Goal: Navigation & Orientation: Understand site structure

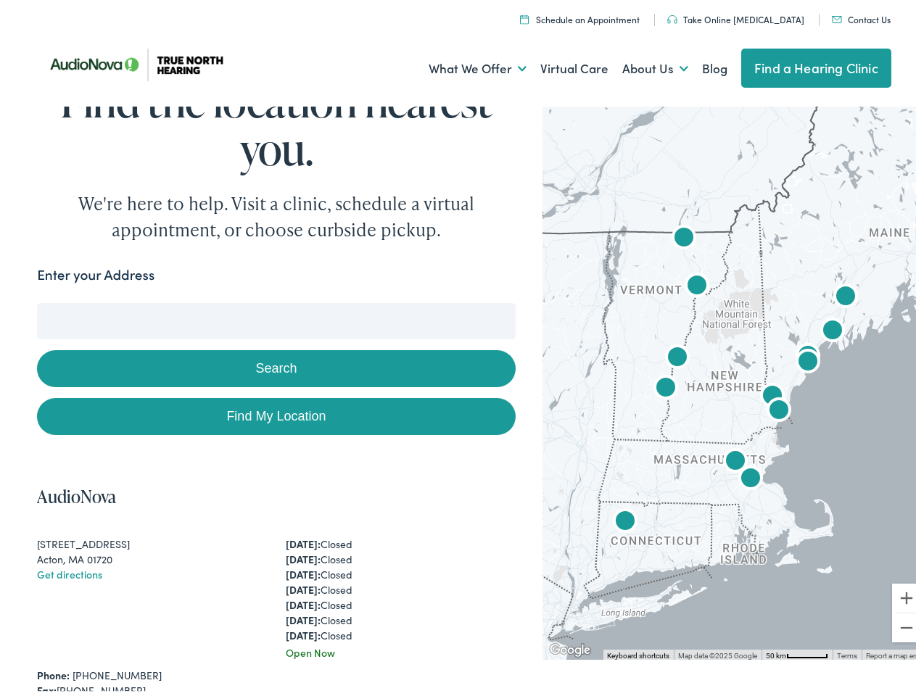
click at [458, 348] on button "Search" at bounding box center [276, 364] width 478 height 37
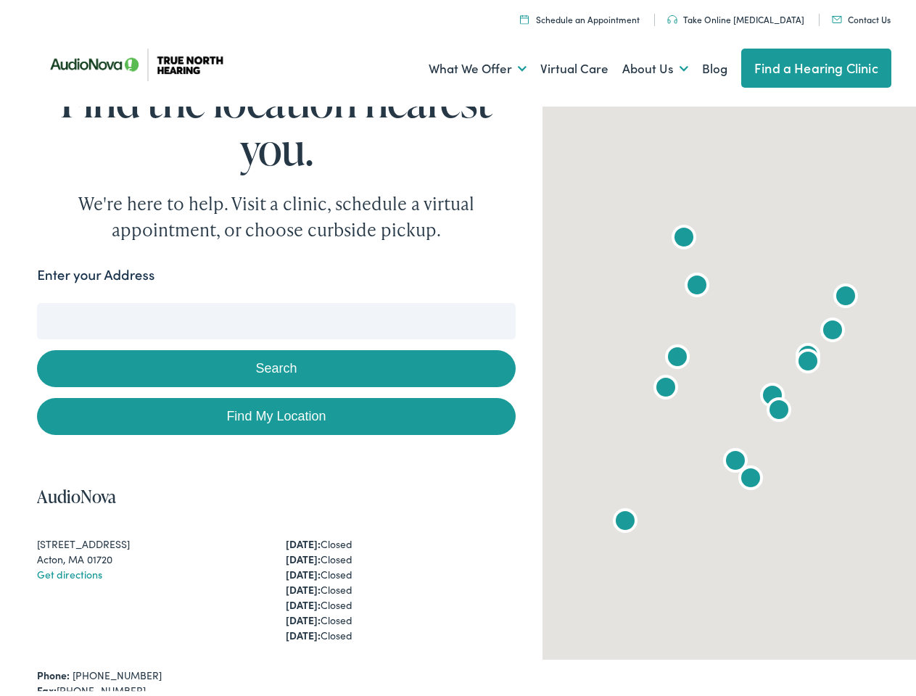
click at [464, 65] on link "What We Offer" at bounding box center [478, 65] width 98 height 54
click at [640, 65] on link "About Us" at bounding box center [655, 65] width 66 height 54
click at [585, 300] on button "Search" at bounding box center [591, 300] width 18 height 18
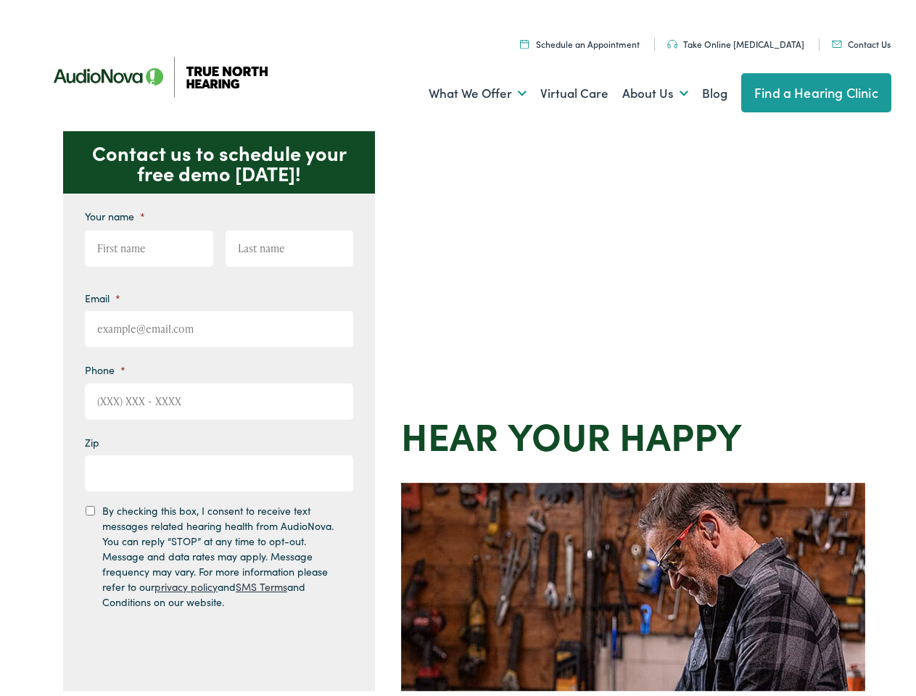
click at [458, 348] on div "Contact us to schedule your free demo [DATE]! Give us a call [PHONE_NUMBER] Ema…" at bounding box center [464, 631] width 928 height 1009
click at [464, 89] on link "What We Offer" at bounding box center [478, 89] width 98 height 54
click at [640, 89] on link "About Us" at bounding box center [655, 89] width 66 height 54
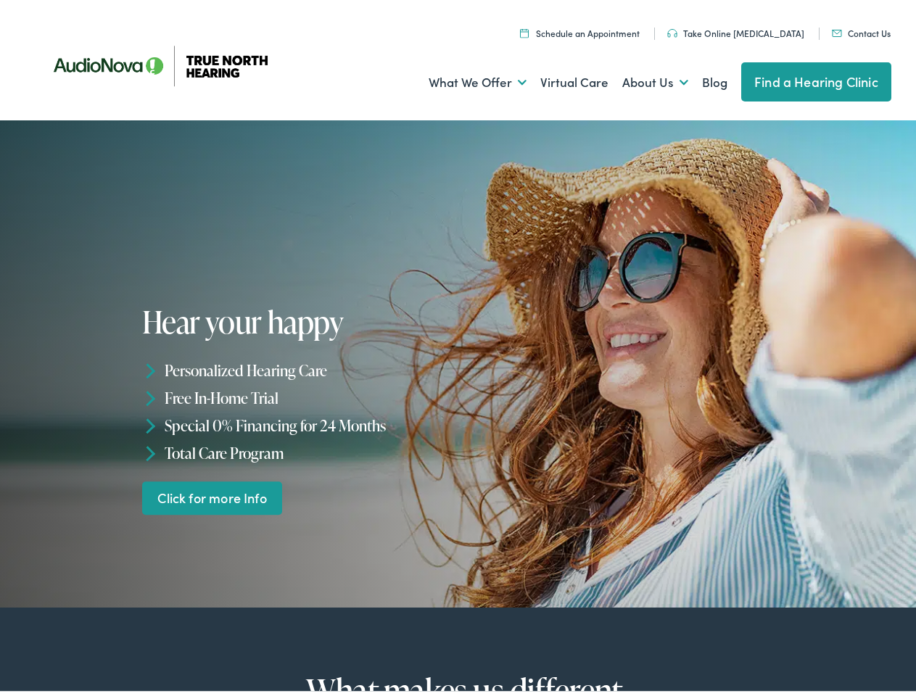
click at [458, 348] on div "Hear your happy Personalized Hearing Care Free In-Home Trial Special 0% Financi…" at bounding box center [302, 406] width 321 height 210
click at [464, 78] on link "What We Offer" at bounding box center [478, 78] width 98 height 54
click at [640, 78] on link "About Us" at bounding box center [655, 78] width 66 height 54
click at [458, 360] on li "Personalized Hearing Care" at bounding box center [302, 366] width 321 height 28
